Goal: Transaction & Acquisition: Purchase product/service

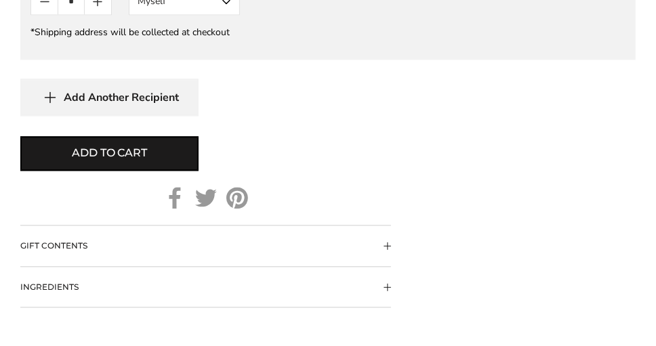
scroll to position [1422, 0]
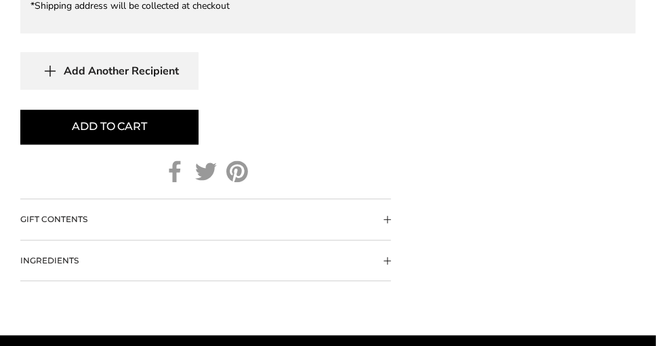
click at [70, 119] on button "Add to cart" at bounding box center [109, 127] width 178 height 35
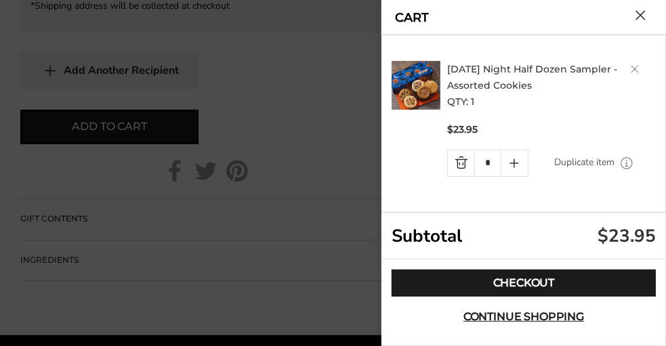
click at [639, 13] on button "Close cart" at bounding box center [640, 15] width 10 height 10
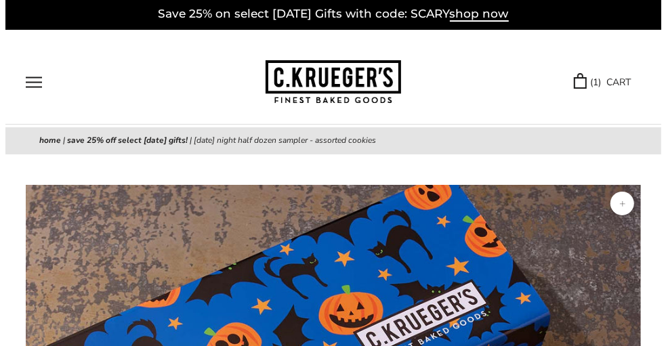
scroll to position [0, 0]
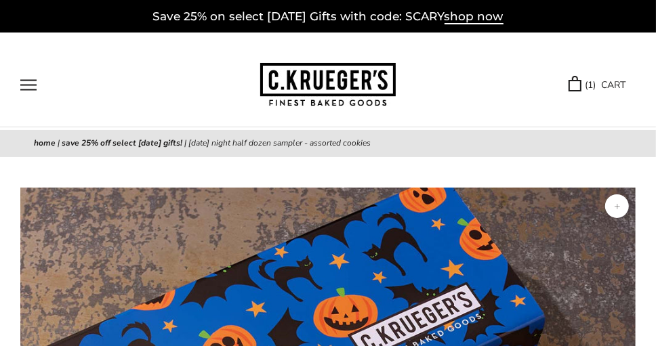
drag, startPoint x: 617, startPoint y: 83, endPoint x: 599, endPoint y: 89, distance: 19.5
click at [617, 83] on link "( 1 ) CART" at bounding box center [596, 85] width 57 height 16
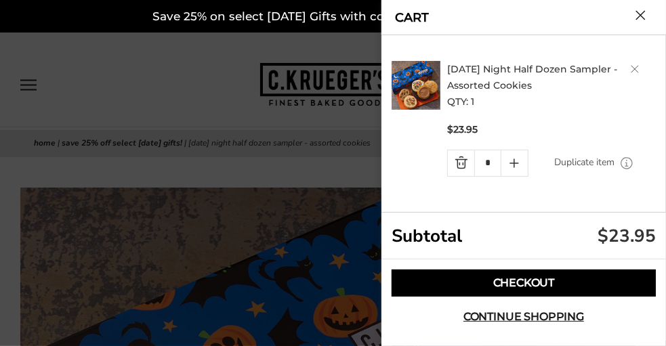
click at [532, 287] on link "Checkout" at bounding box center [523, 283] width 264 height 27
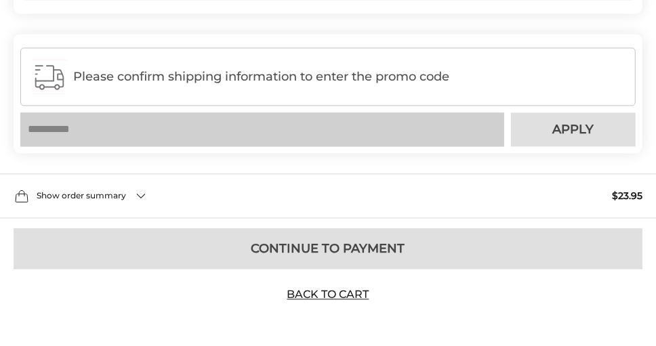
scroll to position [1285, 0]
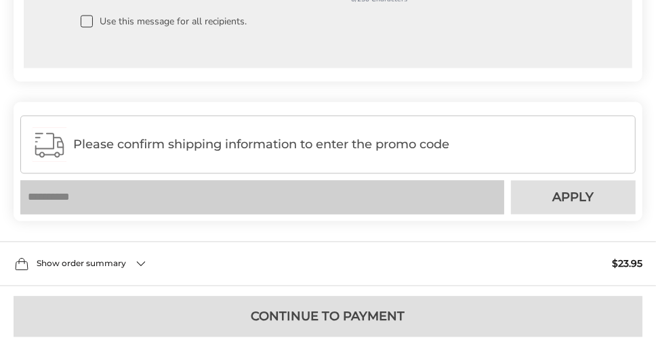
click at [249, 145] on div "Please confirm shipping information to enter the promo code" at bounding box center [327, 144] width 615 height 58
